Goal: Register for event/course

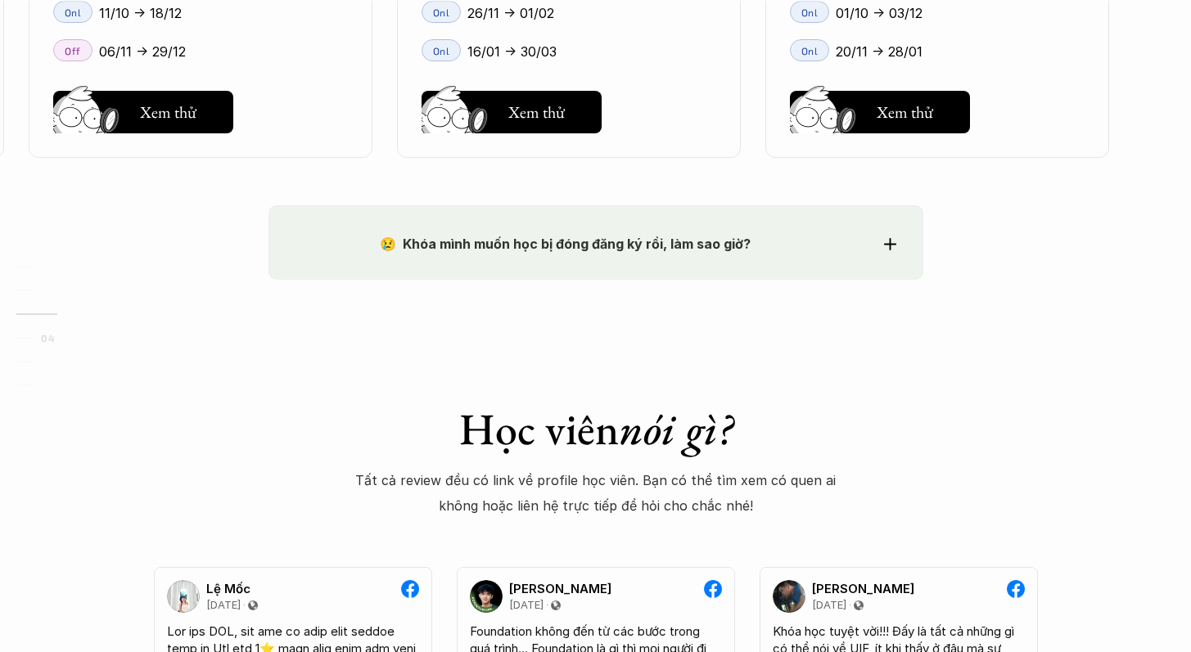
scroll to position [2700, 0]
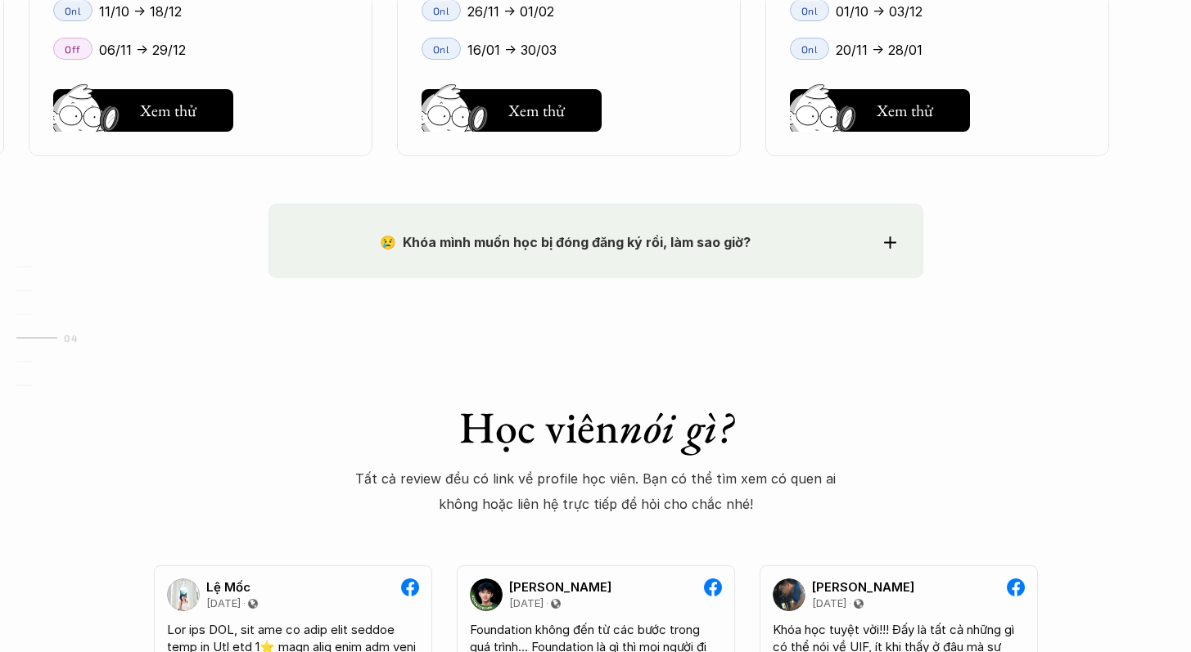
click at [882, 233] on div "😢 Khóa mình muốn học bị đóng đăng ký rồi, làm sao giờ?" at bounding box center [596, 242] width 601 height 25
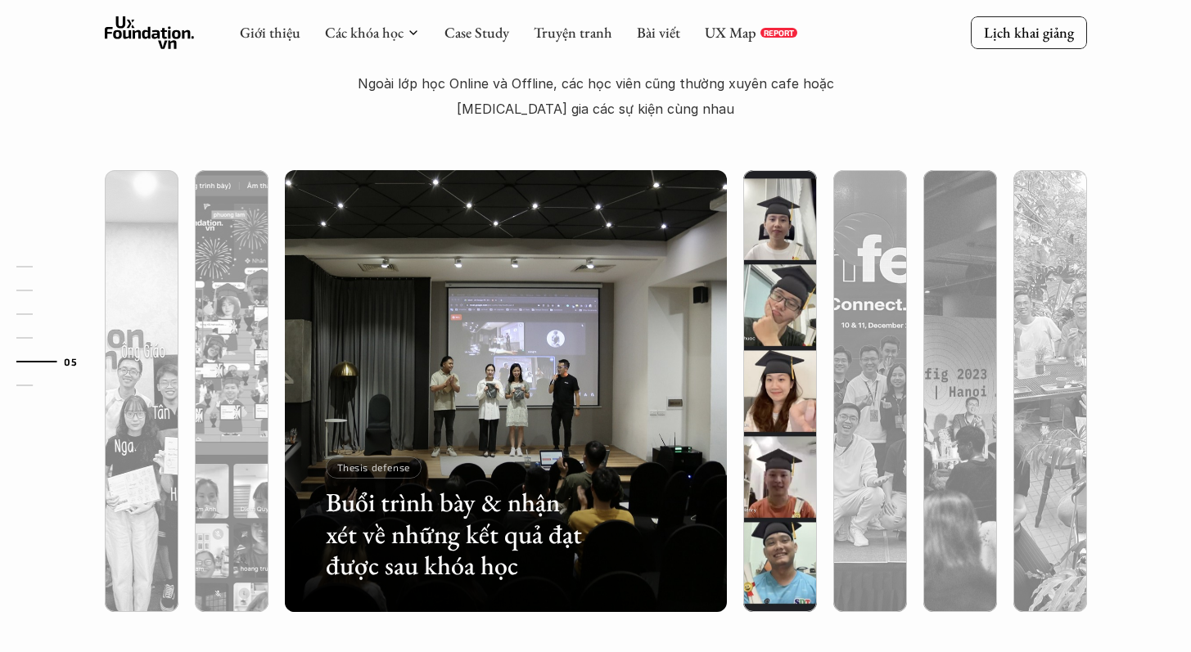
scroll to position [5337, 0]
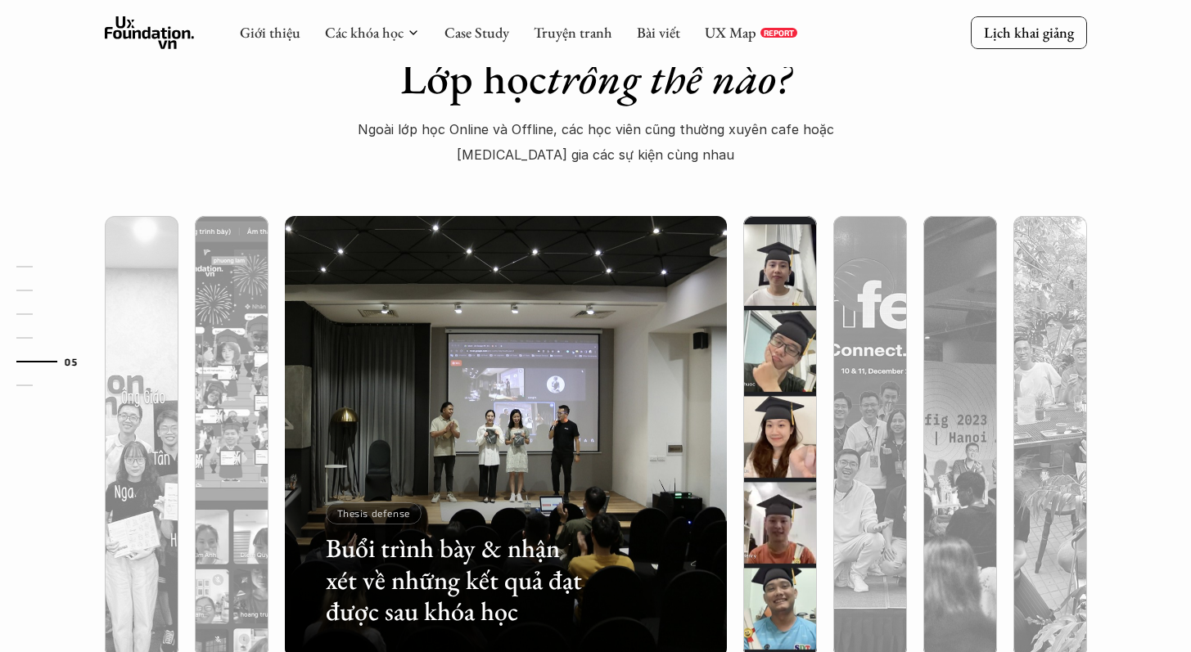
click at [769, 287] on img at bounding box center [780, 437] width 450 height 442
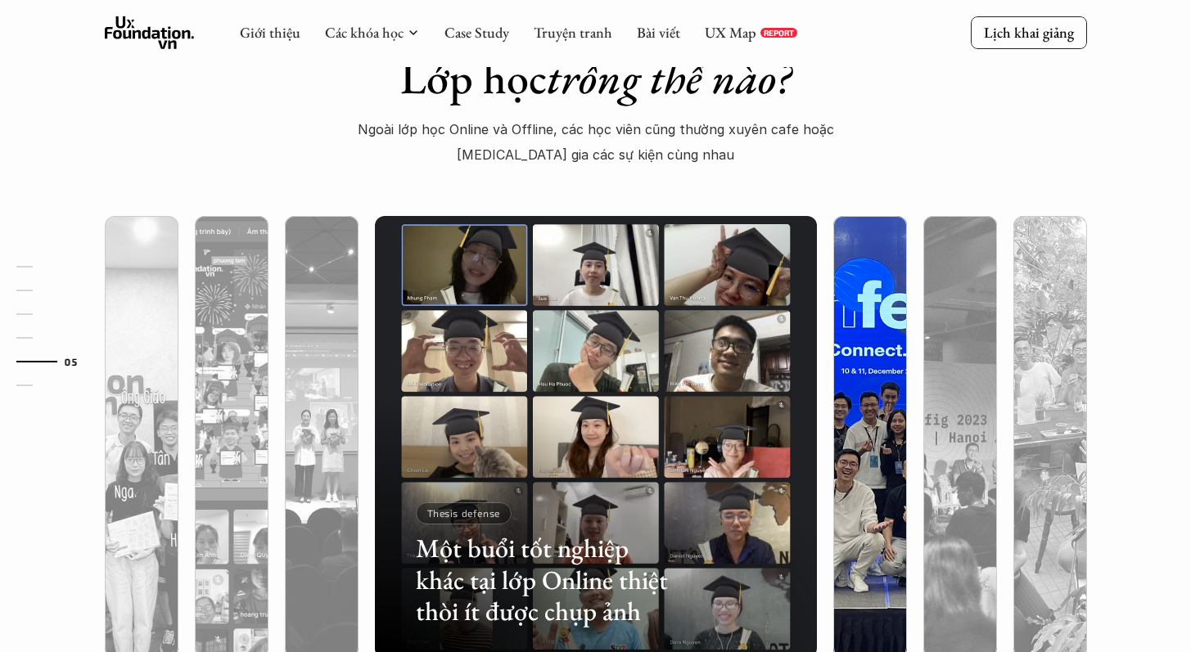
click at [859, 288] on img at bounding box center [870, 437] width 450 height 442
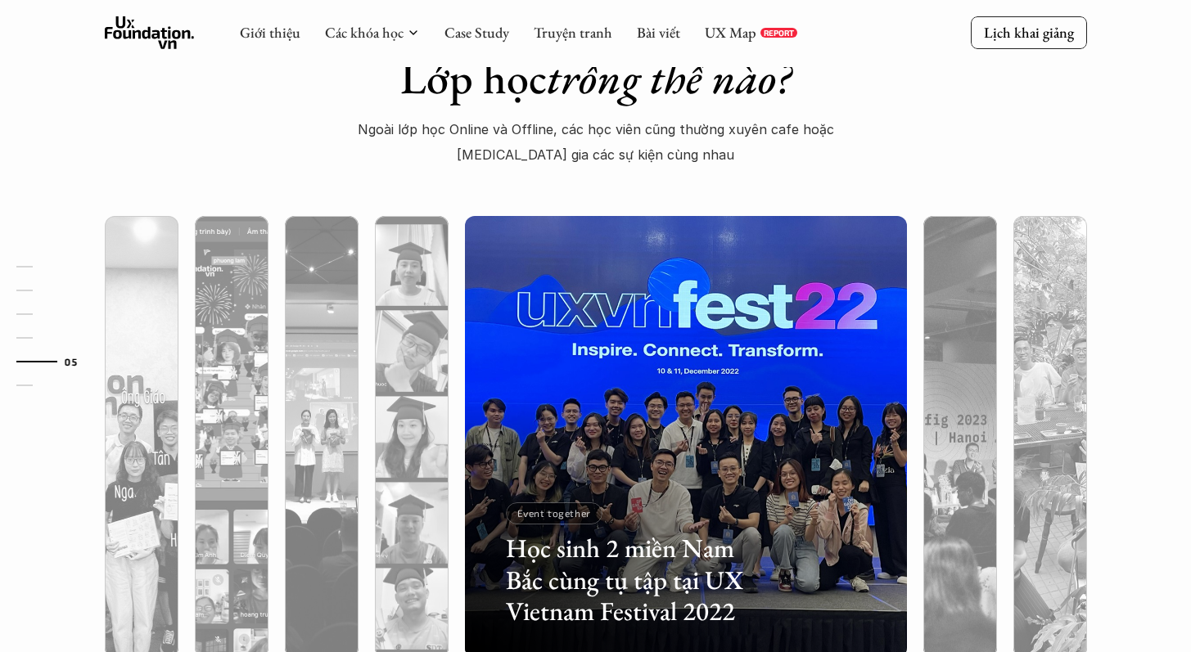
click at [910, 290] on div "Học sinh 2 miền Nam Bắc cùng tụ tập tại UX Vietnam Festival 2022 Event together" at bounding box center [686, 437] width 458 height 442
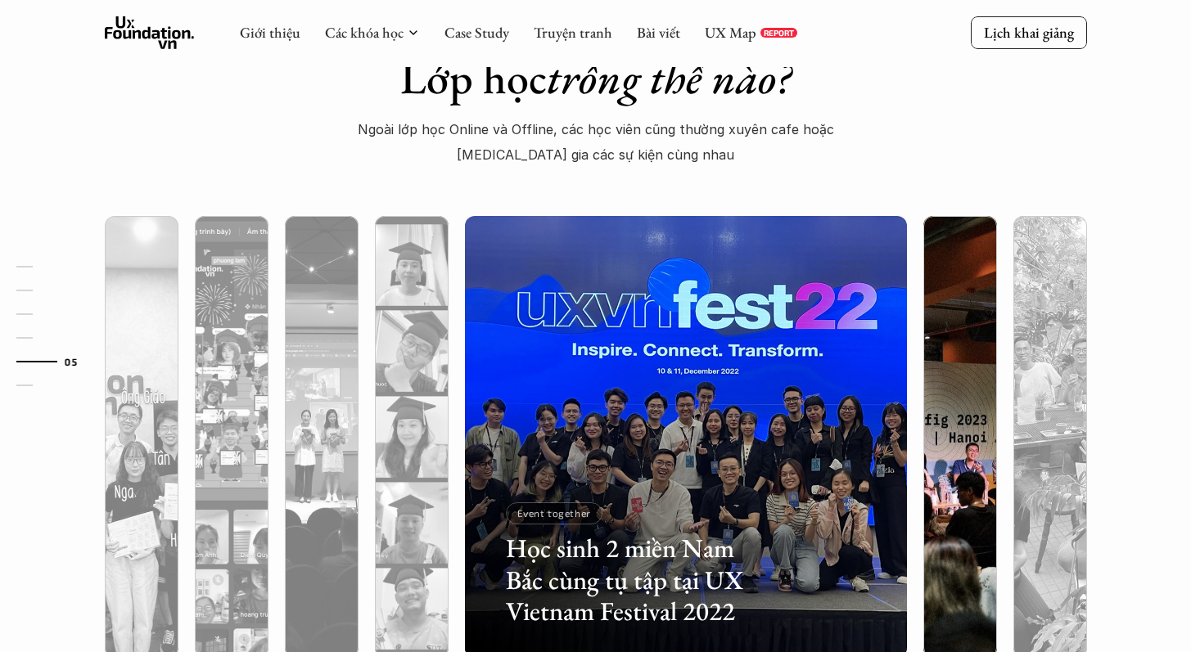
click at [954, 291] on img at bounding box center [960, 437] width 450 height 442
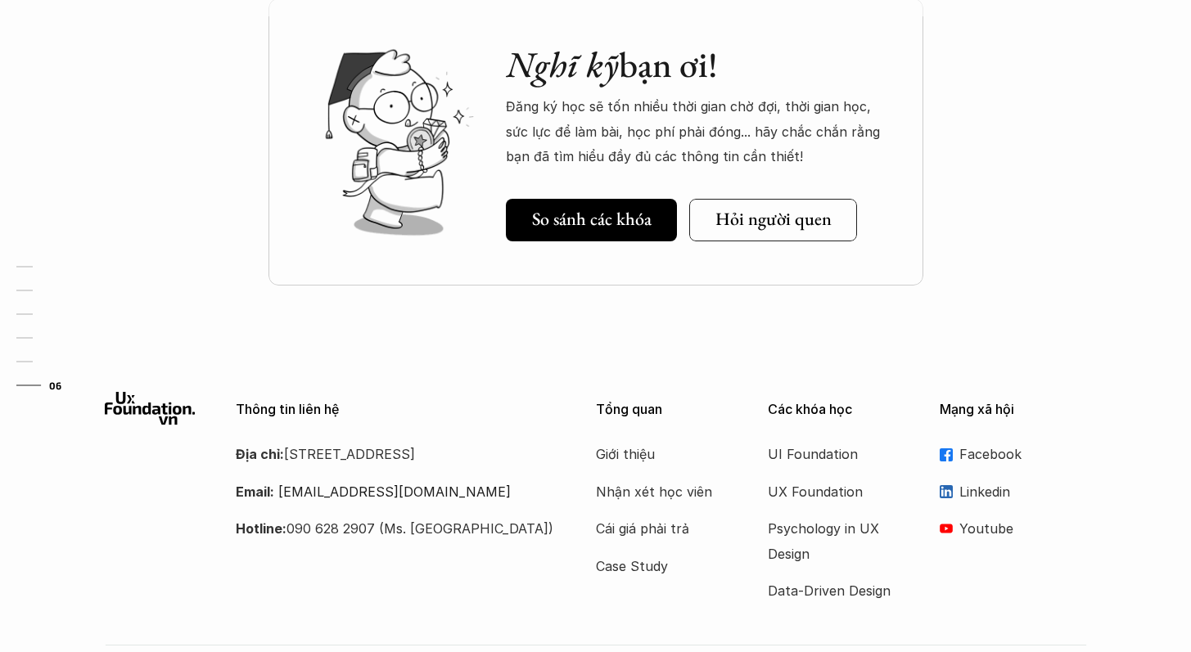
scroll to position [6068, 0]
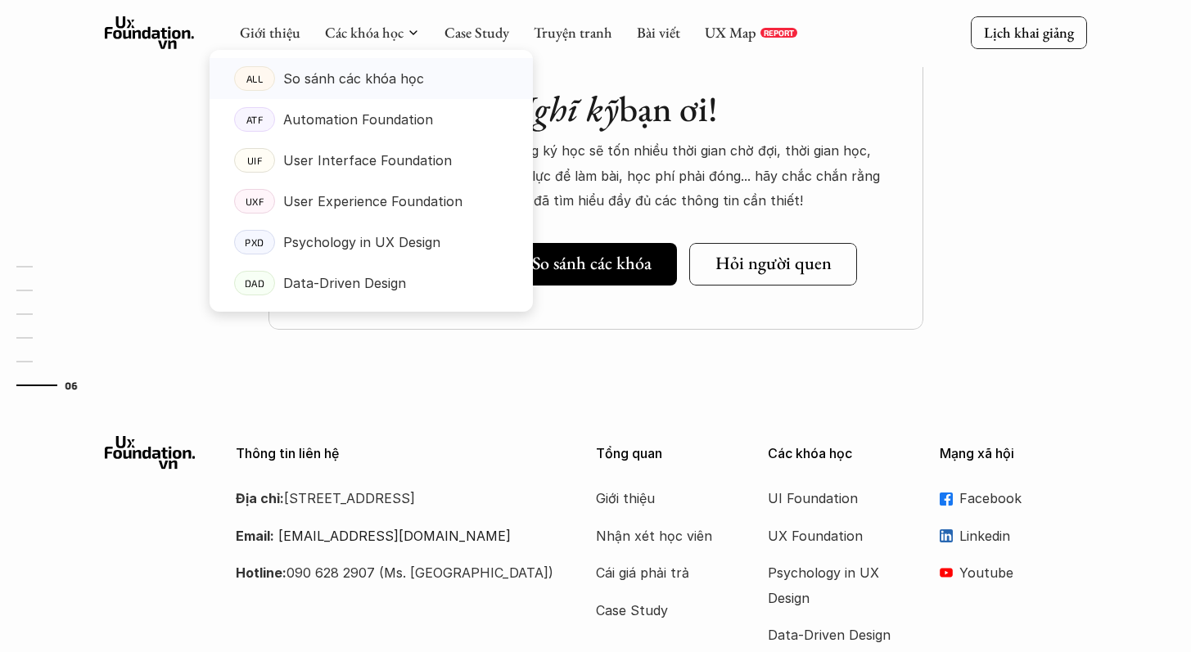
click at [369, 79] on p "So sánh các khóa học" at bounding box center [353, 78] width 141 height 25
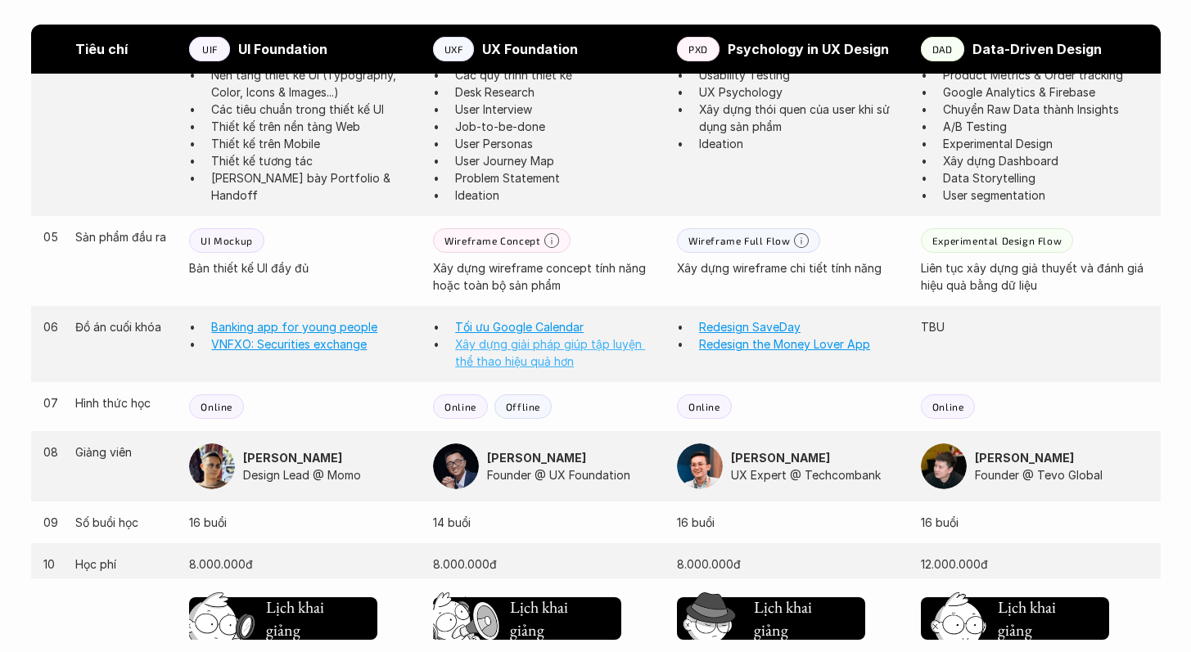
scroll to position [1672, 0]
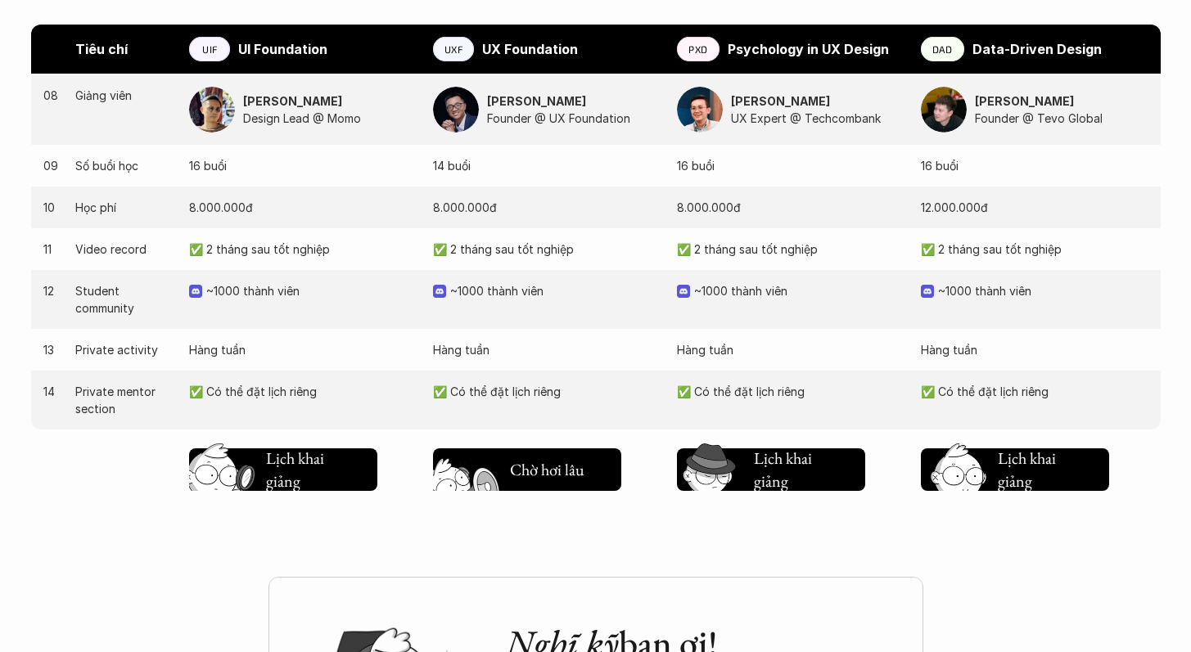
click at [499, 489] on img at bounding box center [469, 495] width 88 height 74
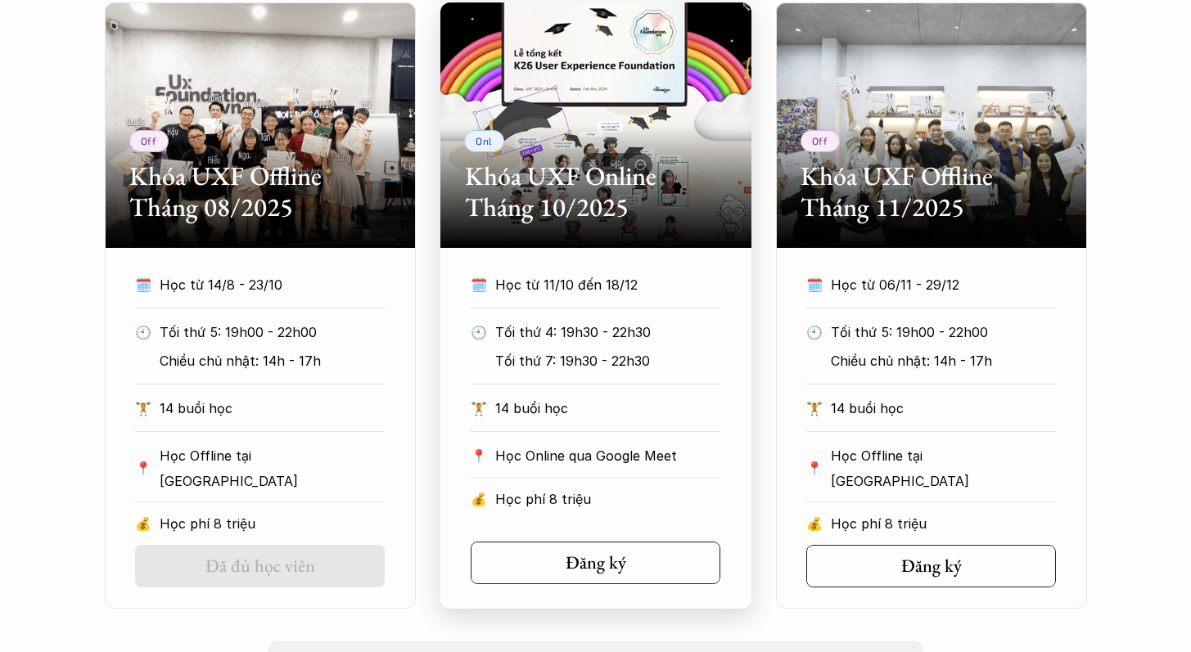
scroll to position [826, 0]
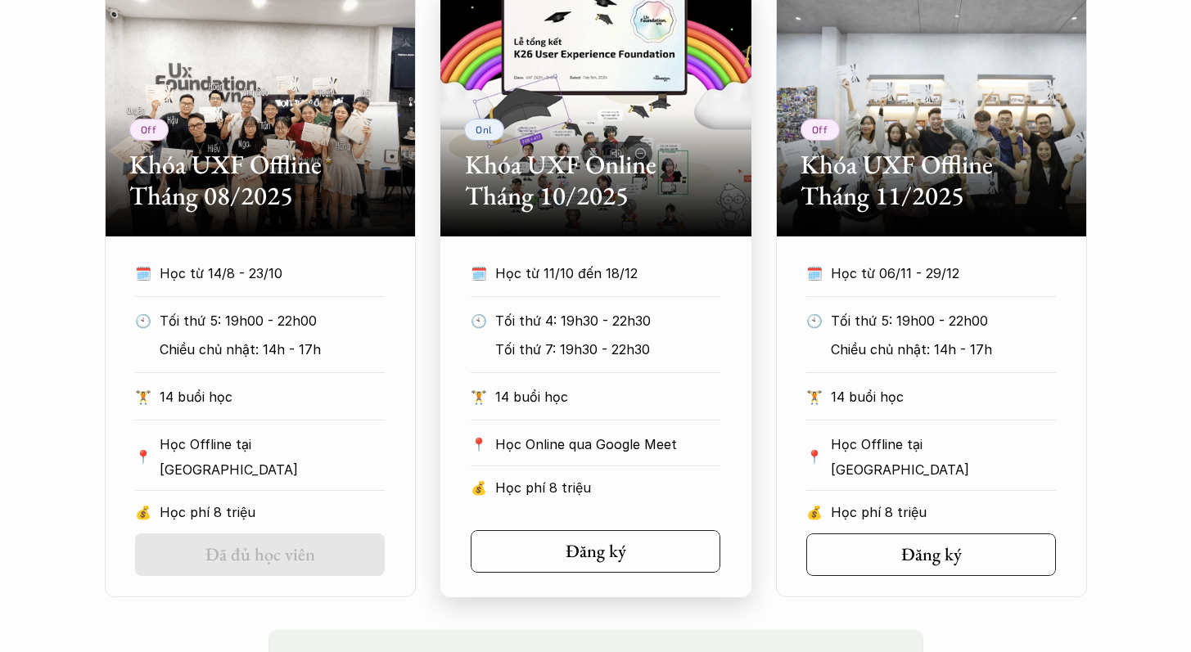
click at [609, 461] on div "📍 Học Online qua Google Meet" at bounding box center [596, 449] width 250 height 34
click at [576, 545] on h5 "Đăng ký" at bounding box center [590, 551] width 61 height 21
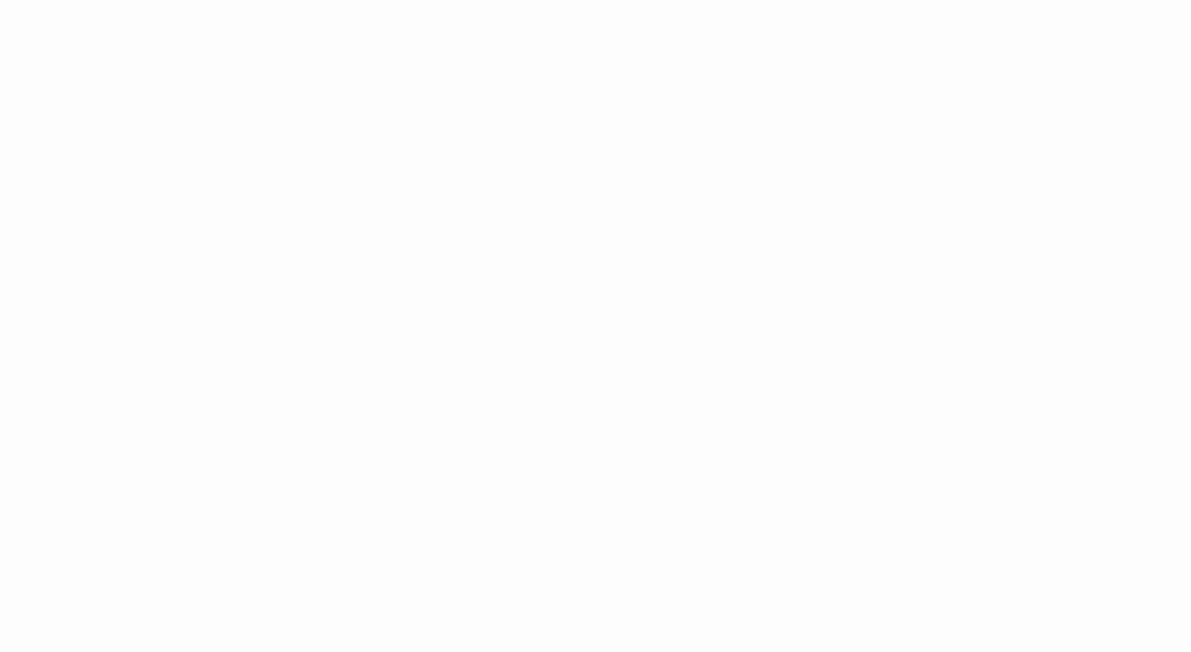
scroll to position [986, 0]
